Goal: Information Seeking & Learning: Learn about a topic

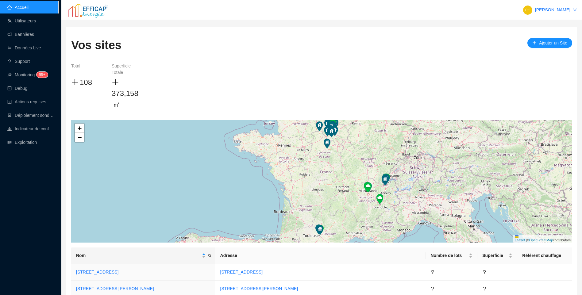
drag, startPoint x: 34, startPoint y: 143, endPoint x: 202, endPoint y: 130, distance: 167.8
click at [34, 143] on link "Exploitation" at bounding box center [21, 142] width 29 height 5
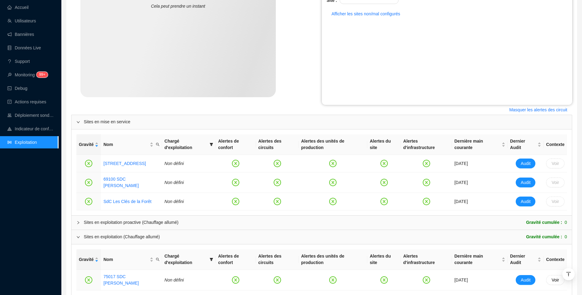
scroll to position [190, 0]
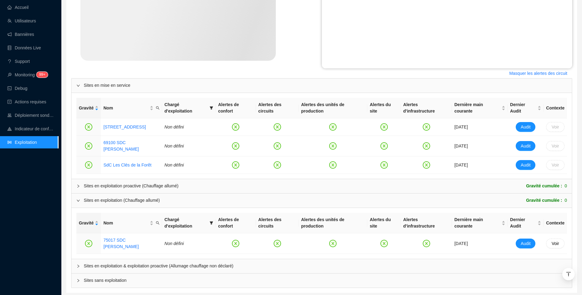
click at [126, 259] on div "Sites en exploitation & exploitation proactive (Allumage chauffage non déclaré)" at bounding box center [322, 266] width 501 height 14
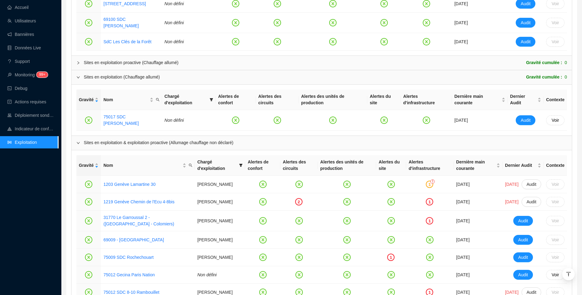
scroll to position [343, 0]
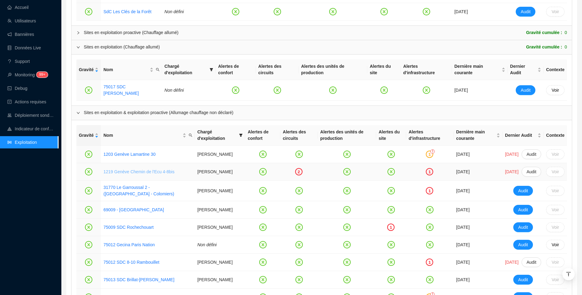
click at [149, 169] on link "1219 Genève Chemin de l'Ecu 4-8bis" at bounding box center [138, 171] width 71 height 5
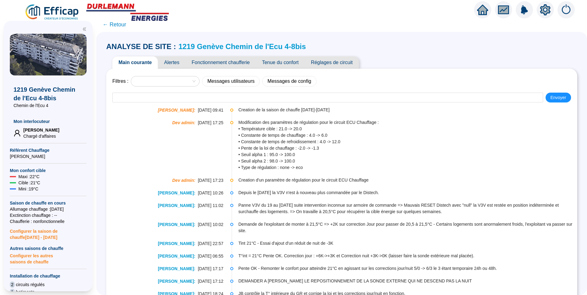
click at [172, 61] on span "Alertes" at bounding box center [172, 62] width 28 height 12
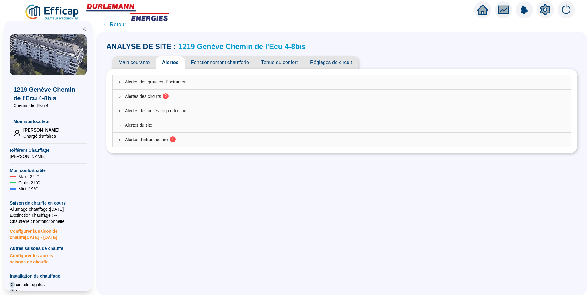
click at [165, 98] on span "2" at bounding box center [164, 96] width 6 height 5
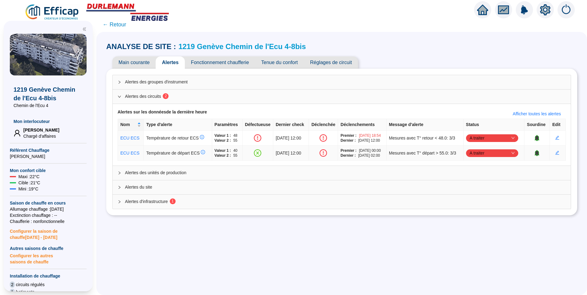
click at [495, 151] on span "A traiter" at bounding box center [492, 153] width 45 height 9
click at [478, 185] on div "Traité" at bounding box center [492, 184] width 42 height 6
click at [145, 202] on span "Alertes d'infrastructure 1" at bounding box center [345, 202] width 441 height 6
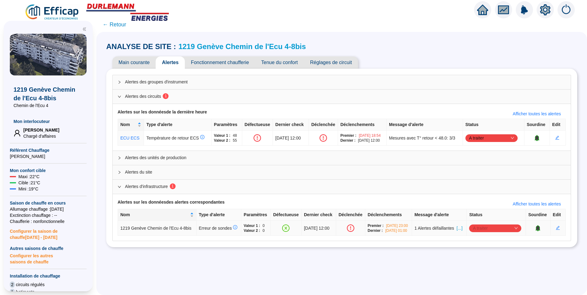
click at [479, 232] on span "A traiter" at bounding box center [495, 228] width 45 height 9
click at [482, 264] on div "Traité" at bounding box center [494, 262] width 42 height 6
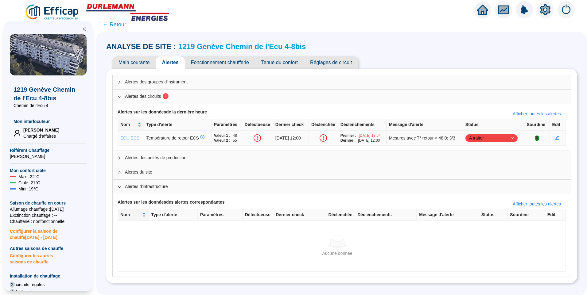
click at [132, 139] on link "ECU ECS" at bounding box center [129, 138] width 19 height 5
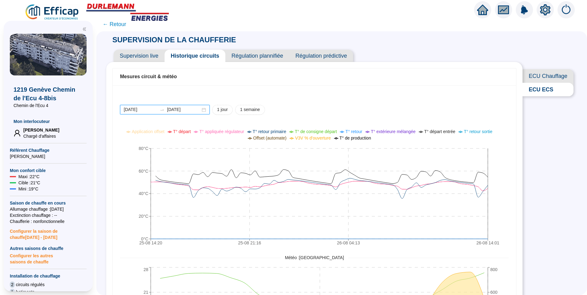
click at [151, 110] on input "2025-08-25" at bounding box center [140, 110] width 33 height 6
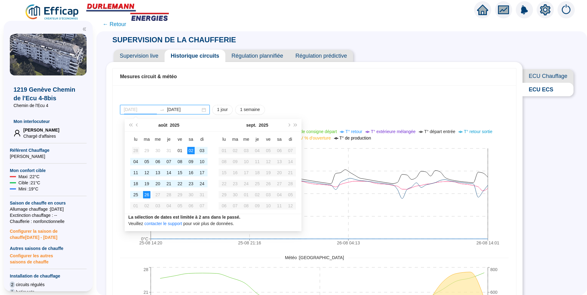
type input "2025-07-28"
click at [134, 150] on div "28" at bounding box center [135, 150] width 7 height 7
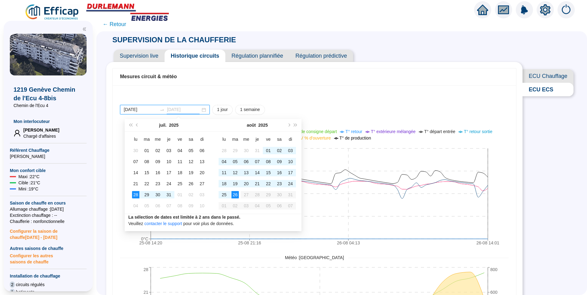
type input "2025-08-26"
click at [352, 98] on div "2025-07-28 2025-08-26 1 jour 1 semaine 25-08 14:20 25-08 21:16 26-08 04:13 26-0…" at bounding box center [314, 240] width 403 height 311
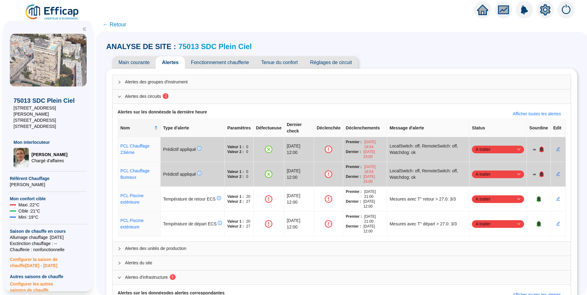
scroll to position [45, 0]
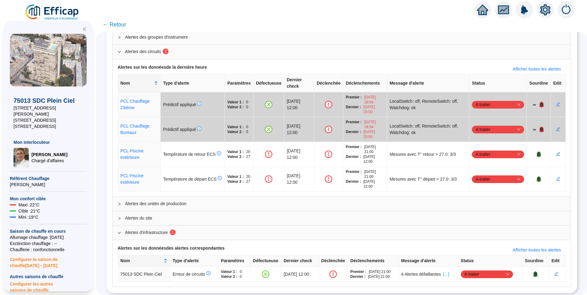
click at [449, 271] on span "[...]" at bounding box center [446, 274] width 6 height 6
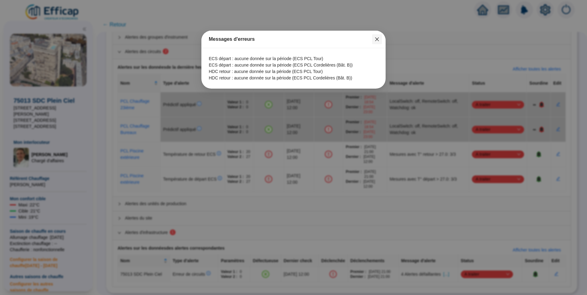
click at [376, 40] on icon "close" at bounding box center [377, 39] width 4 height 4
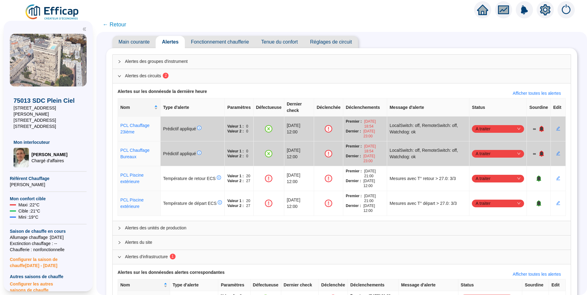
scroll to position [0, 0]
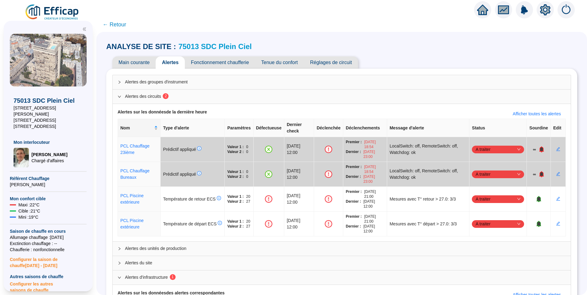
click at [211, 63] on span "Fonctionnement chaufferie" at bounding box center [220, 62] width 70 height 12
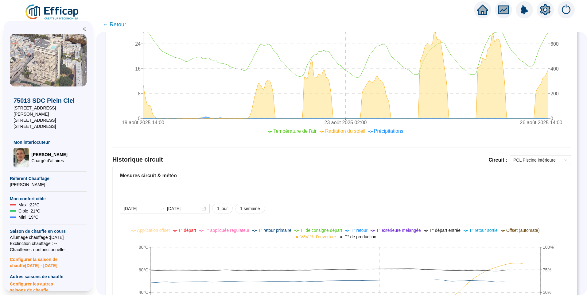
scroll to position [307, 0]
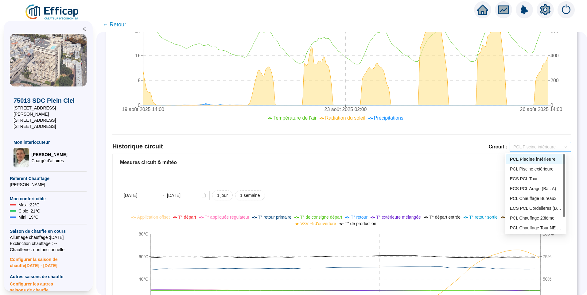
click at [528, 149] on span "PCL Piscine intérieure" at bounding box center [540, 146] width 54 height 9
click at [213, 169] on div "Mesures circuit & météo" at bounding box center [342, 162] width 458 height 17
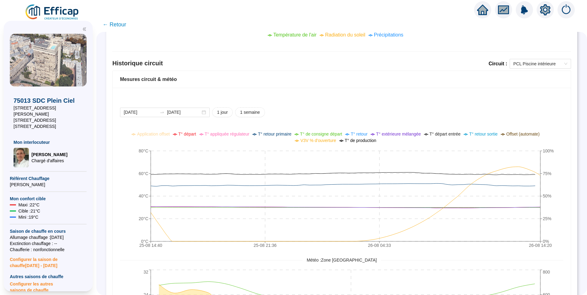
scroll to position [338, 0]
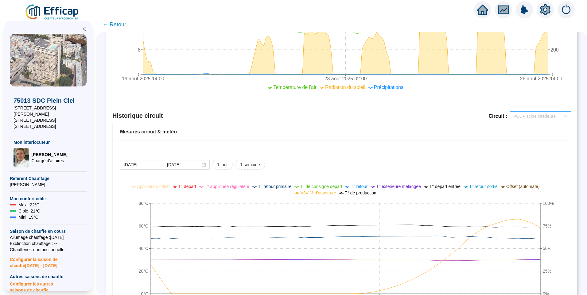
click at [536, 120] on span "PCL Piscine intérieure" at bounding box center [540, 116] width 54 height 9
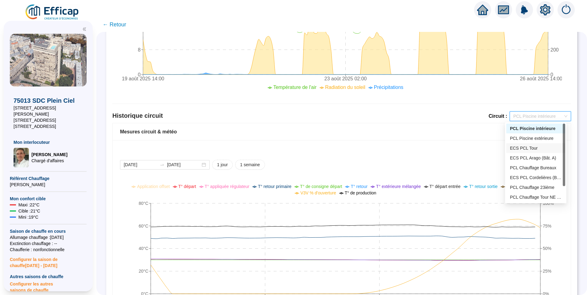
click at [543, 149] on div "ECS PCL Tour" at bounding box center [536, 148] width 52 height 6
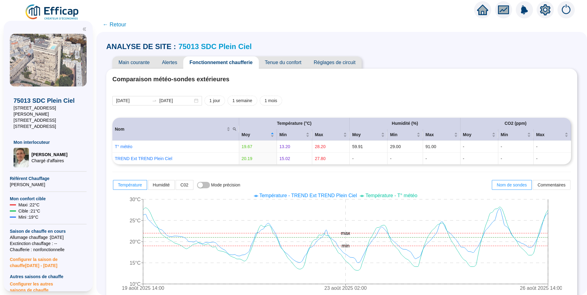
click at [182, 61] on span "Alertes" at bounding box center [170, 62] width 28 height 12
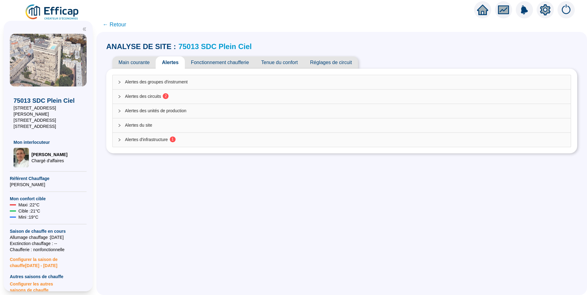
click at [161, 136] on div "Alertes d'infrastructure 1" at bounding box center [342, 140] width 458 height 14
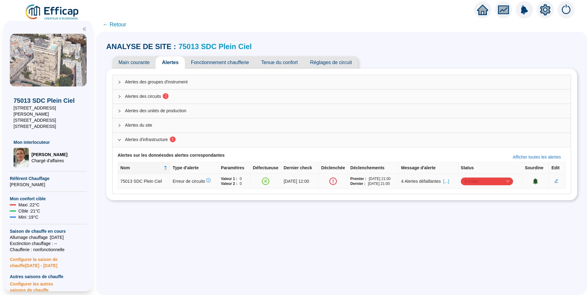
click at [490, 179] on span "A traiter" at bounding box center [486, 181] width 45 height 9
click at [475, 211] on div "Traité" at bounding box center [488, 212] width 42 height 6
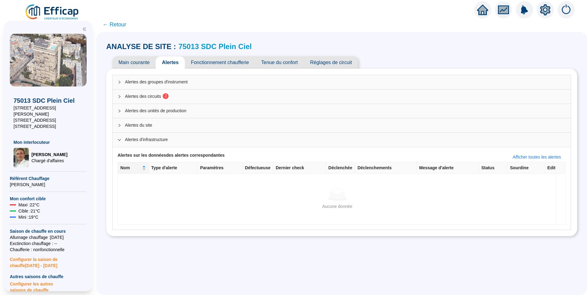
click at [163, 97] on span "Alertes des circuits 2" at bounding box center [345, 96] width 441 height 6
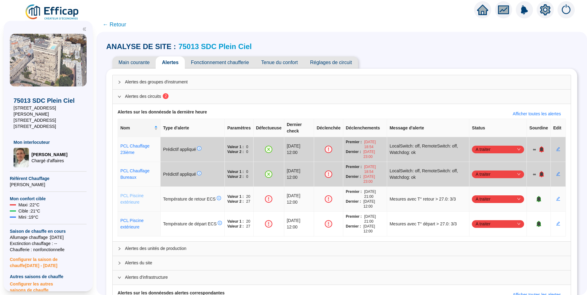
click at [131, 195] on link "PCL Piscine extérieure" at bounding box center [131, 198] width 23 height 11
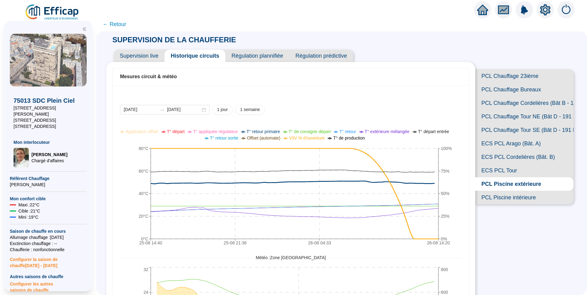
click at [310, 140] on span "V3V % d'ouverture" at bounding box center [307, 138] width 36 height 5
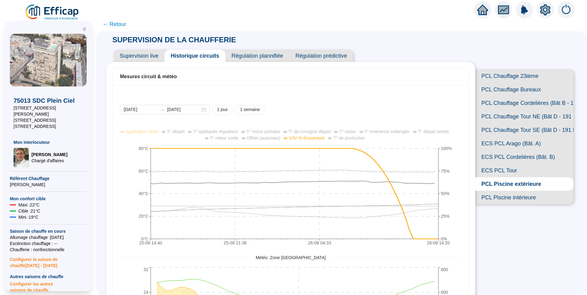
click at [117, 27] on span "← Retour" at bounding box center [115, 24] width 24 height 9
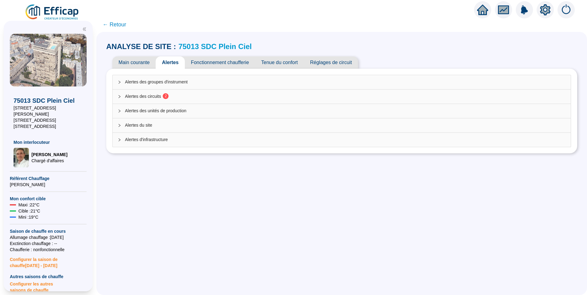
click at [149, 97] on span "Alertes des circuits 2" at bounding box center [345, 96] width 441 height 6
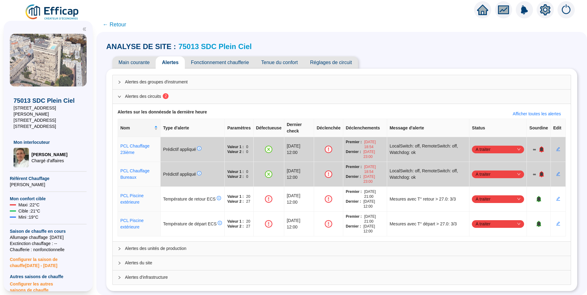
click at [116, 27] on span "← Retour" at bounding box center [115, 24] width 24 height 9
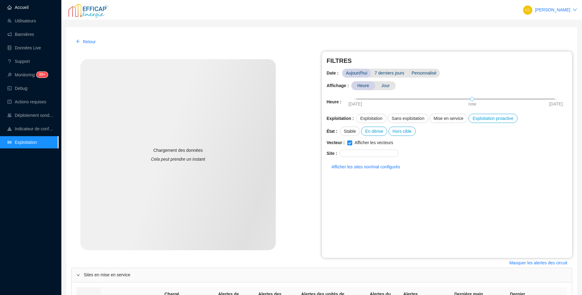
click at [23, 5] on link "Accueil" at bounding box center [17, 7] width 21 height 5
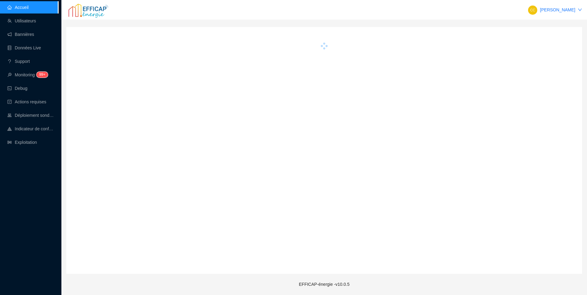
click at [45, 203] on div "Accueil Utilisateurs Bannières Données Live Support Monitoring 99+ Debug Action…" at bounding box center [29, 147] width 58 height 295
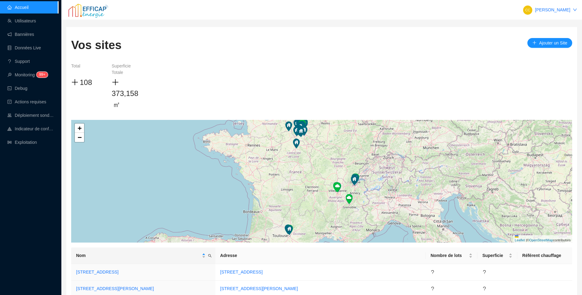
click at [47, 204] on div "Accueil Utilisateurs Bannières Données Live Support Monitoring 99+ Debug Action…" at bounding box center [29, 147] width 58 height 295
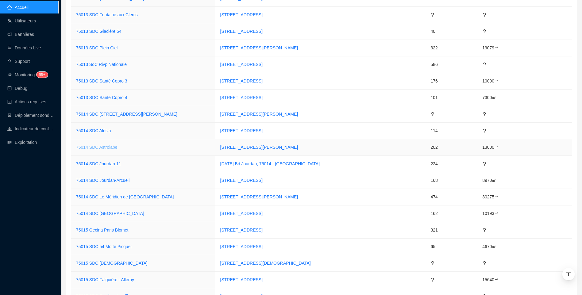
click at [85, 148] on link "75014 SDC Astrolabe" at bounding box center [96, 147] width 41 height 5
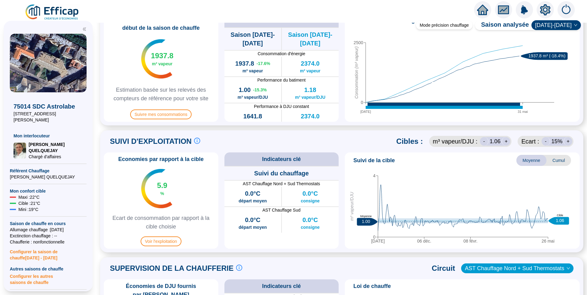
scroll to position [184, 0]
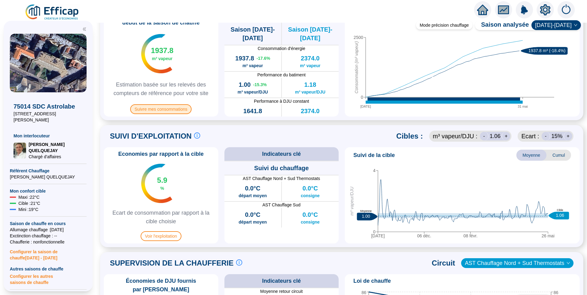
click at [172, 108] on span "Suivre mes consommations" at bounding box center [160, 109] width 61 height 10
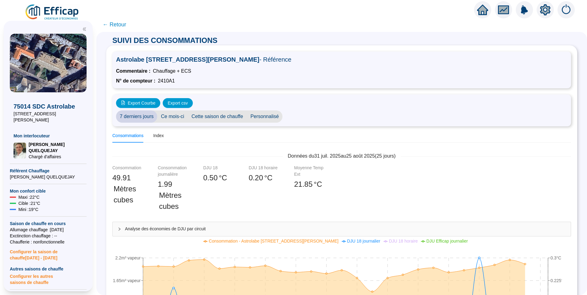
click at [266, 119] on span "Personnalisé" at bounding box center [265, 117] width 36 height 12
click at [300, 119] on input "2025-08-01" at bounding box center [302, 117] width 33 height 6
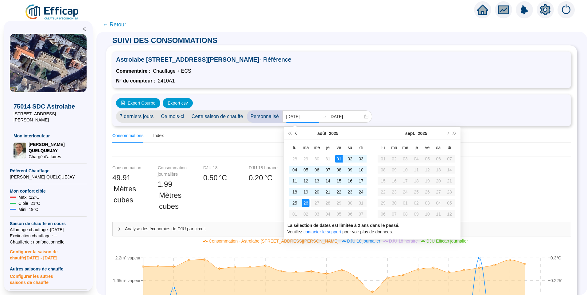
click at [296, 133] on span "Mois précédent (PageUp)" at bounding box center [296, 133] width 3 height 3
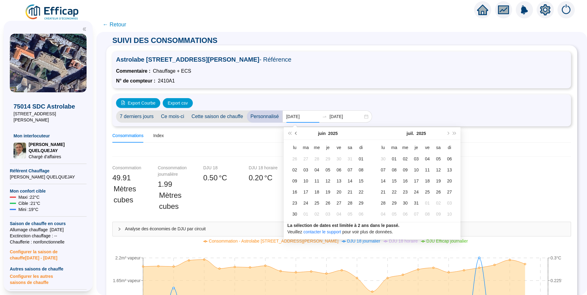
click at [296, 133] on span "Mois précédent (PageUp)" at bounding box center [296, 133] width 3 height 3
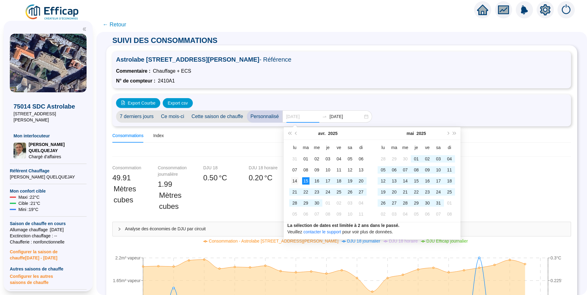
type input "2025-04-14"
click at [292, 181] on div "14" at bounding box center [294, 180] width 7 height 7
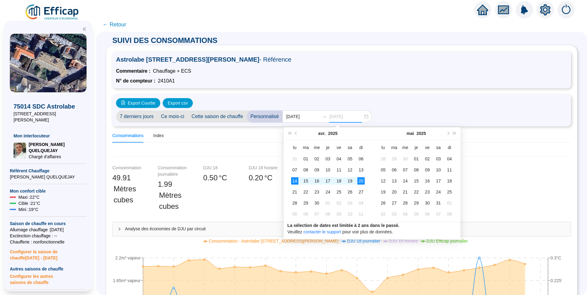
click at [362, 181] on div "20" at bounding box center [360, 180] width 7 height 7
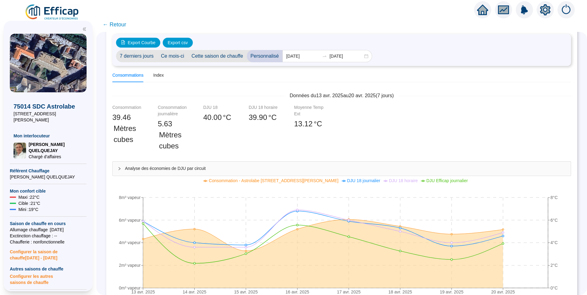
scroll to position [31, 0]
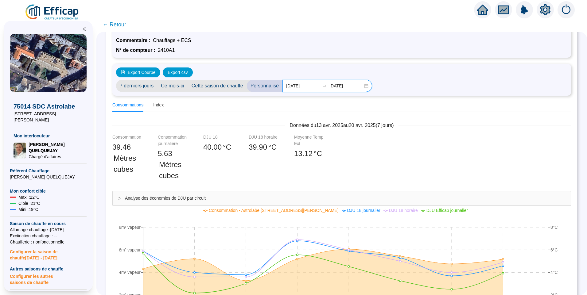
click at [354, 87] on input "2025-04-20" at bounding box center [345, 86] width 33 height 6
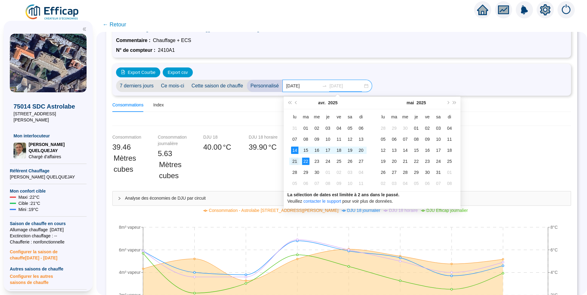
type input "2025-04-21"
click at [295, 163] on div "21" at bounding box center [294, 161] width 7 height 7
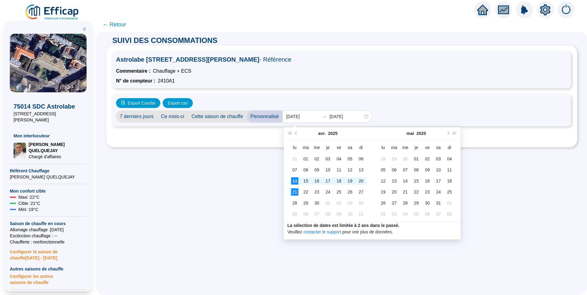
click at [526, 141] on div "Astrolabe 6 r Emile Dubois - 75014 PARIS - Référence Commentaire : Chauffage + …" at bounding box center [341, 96] width 471 height 102
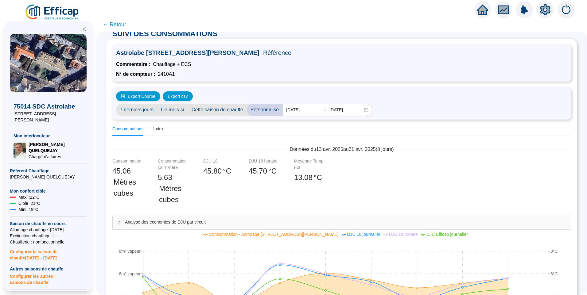
scroll to position [0, 0]
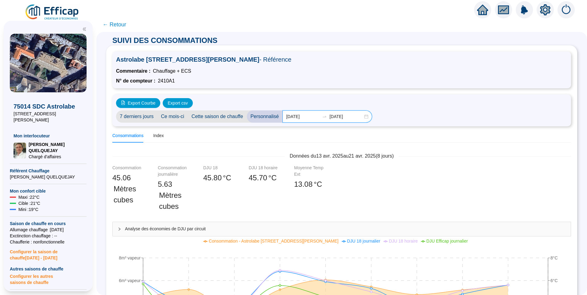
click at [311, 118] on input "2025-04-14" at bounding box center [302, 117] width 33 height 6
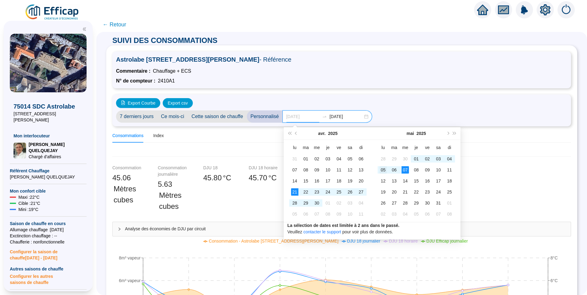
type input "[DATE]"
click at [380, 172] on div "05" at bounding box center [382, 169] width 7 height 7
type input "[DATE]"
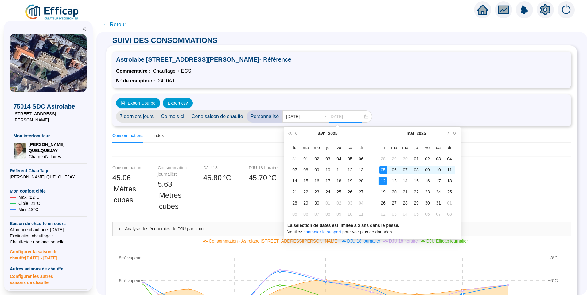
click at [381, 180] on div "12" at bounding box center [382, 180] width 7 height 7
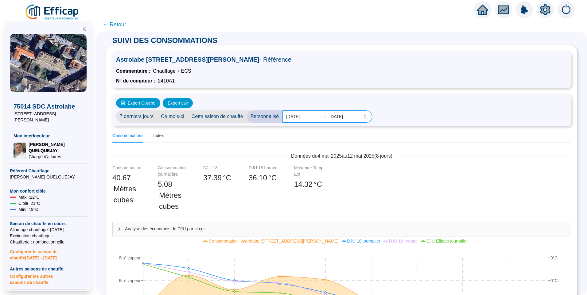
click at [303, 114] on input "[DATE]" at bounding box center [302, 117] width 33 height 6
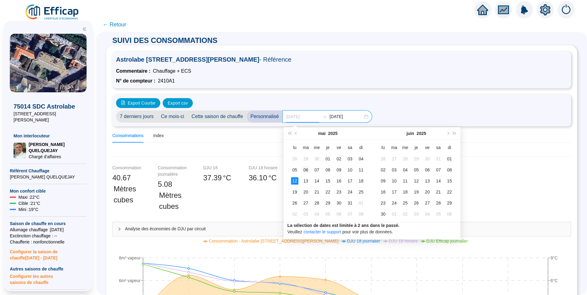
type input "[DATE]"
click at [304, 171] on div "06" at bounding box center [305, 169] width 7 height 7
type input "[DATE]"
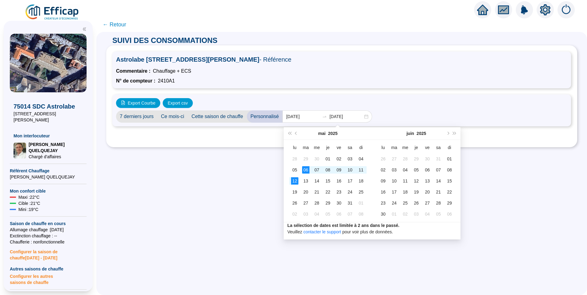
click at [420, 100] on div "Export Courbe Export csv" at bounding box center [341, 103] width 451 height 10
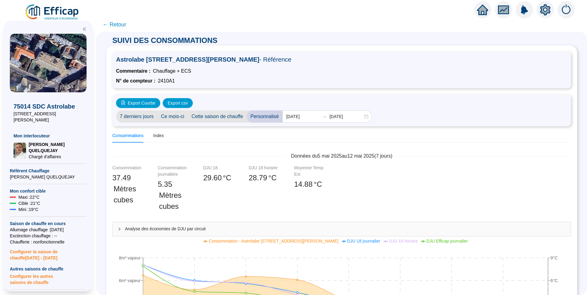
click at [125, 27] on span "← Retour" at bounding box center [115, 24] width 24 height 9
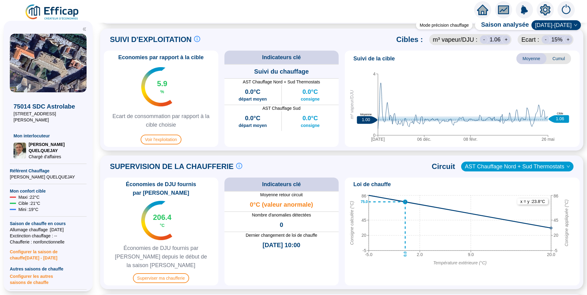
scroll to position [225, 0]
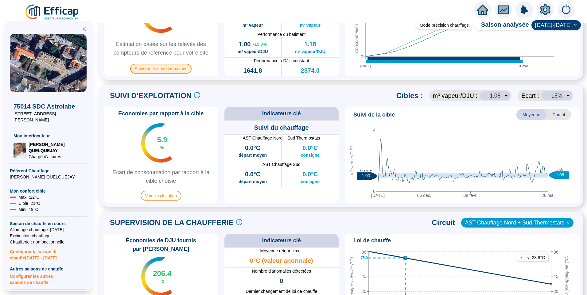
click at [161, 68] on span "Suivre mes consommations" at bounding box center [160, 69] width 61 height 10
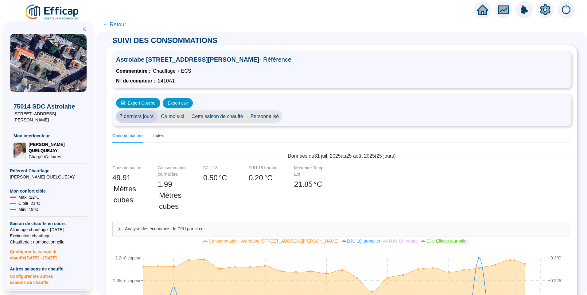
click at [176, 118] on span "Ce mois-ci" at bounding box center [172, 117] width 31 height 12
click at [261, 117] on span "Personnalisé" at bounding box center [265, 117] width 36 height 12
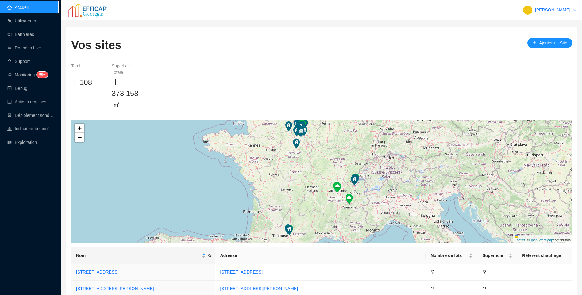
click at [212, 82] on div "Total 108 Superficie Totale 373,158 ㎡ + − Leaflet | © OpenStreetMap contributors" at bounding box center [321, 153] width 501 height 180
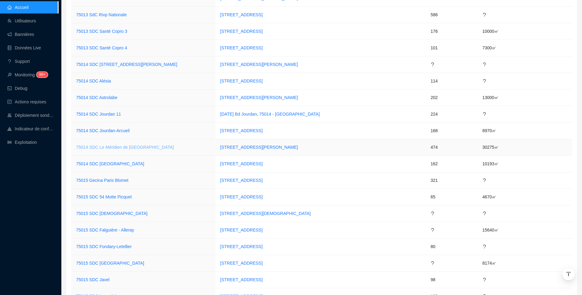
click at [122, 148] on link "75014 SDC Le Méridien de [GEOGRAPHIC_DATA]" at bounding box center [125, 147] width 98 height 5
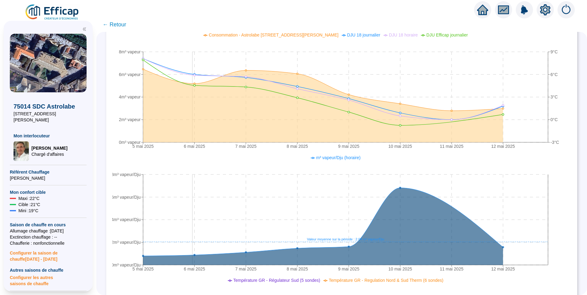
scroll to position [246, 0]
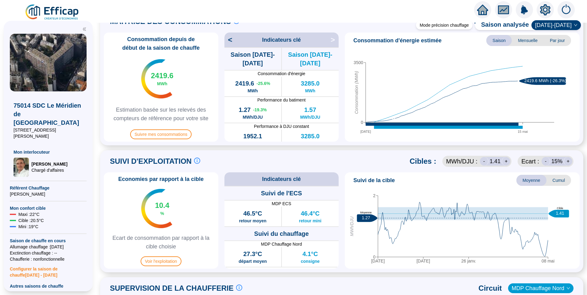
scroll to position [148, 0]
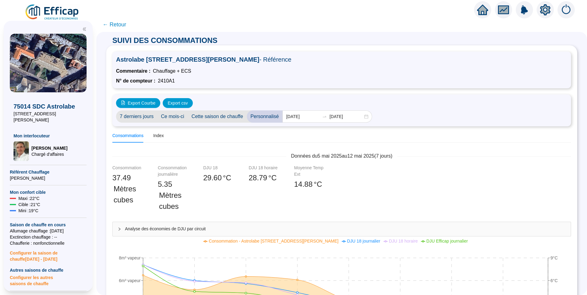
click at [174, 70] on span "Chauffage + ECS" at bounding box center [172, 71] width 38 height 7
click at [143, 58] on span "Astrolabe [STREET_ADDRESS][PERSON_NAME] - Référence" at bounding box center [341, 59] width 451 height 9
drag, startPoint x: 130, startPoint y: 42, endPoint x: 140, endPoint y: 42, distance: 9.8
click at [140, 42] on span "SUIVI DES CONSOMMATIONS" at bounding box center [164, 40] width 117 height 8
drag, startPoint x: 140, startPoint y: 42, endPoint x: 165, endPoint y: 76, distance: 42.7
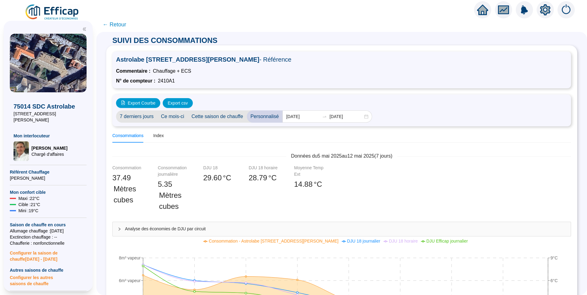
click at [165, 76] on div "Astrolabe 6 r [PERSON_NAME] - 75014 [GEOGRAPHIC_DATA] - Référence Commentaire :…" at bounding box center [341, 70] width 459 height 37
drag, startPoint x: 165, startPoint y: 76, endPoint x: 349, endPoint y: 75, distance: 183.3
click at [349, 75] on div "Astrolabe 6 r [PERSON_NAME] - 75014 [GEOGRAPHIC_DATA] - Référence Commentaire :…" at bounding box center [341, 70] width 459 height 37
click at [314, 116] on input "[DATE]" at bounding box center [302, 117] width 33 height 6
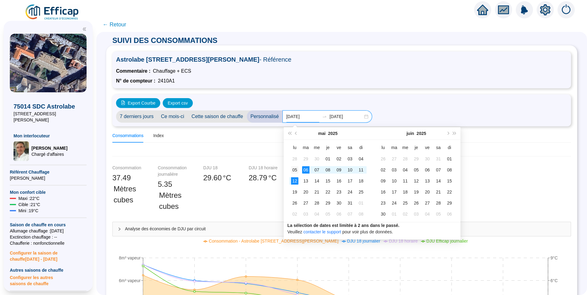
type input "[DATE]"
click at [291, 169] on div "05" at bounding box center [294, 169] width 7 height 7
type input "[DATE]"
click at [428, 99] on div "Export Courbe Export csv" at bounding box center [341, 103] width 451 height 10
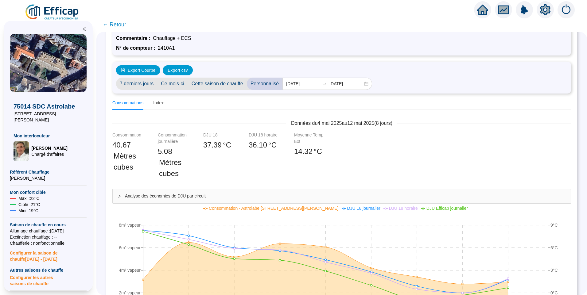
scroll to position [31, 0]
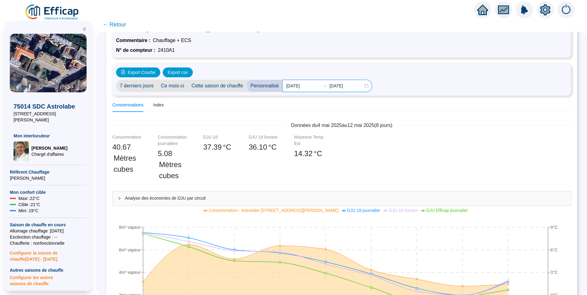
click at [310, 87] on input "[DATE]" at bounding box center [302, 86] width 33 height 6
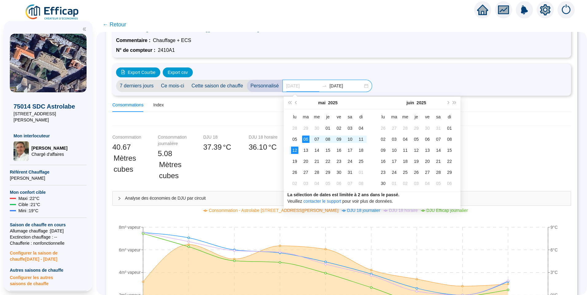
type input "[DATE]"
click at [303, 138] on div "06" at bounding box center [305, 139] width 7 height 7
type input "[DATE]"
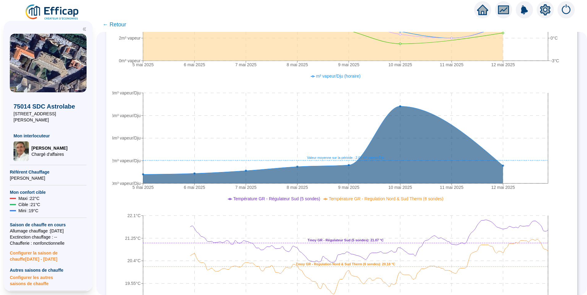
scroll to position [276, 0]
